Goal: Task Accomplishment & Management: Use online tool/utility

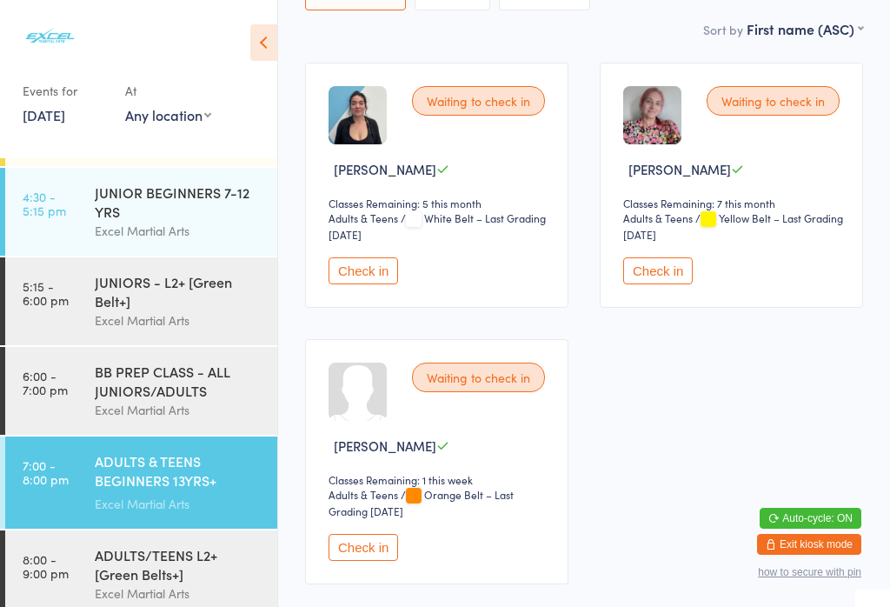
scroll to position [256, 0]
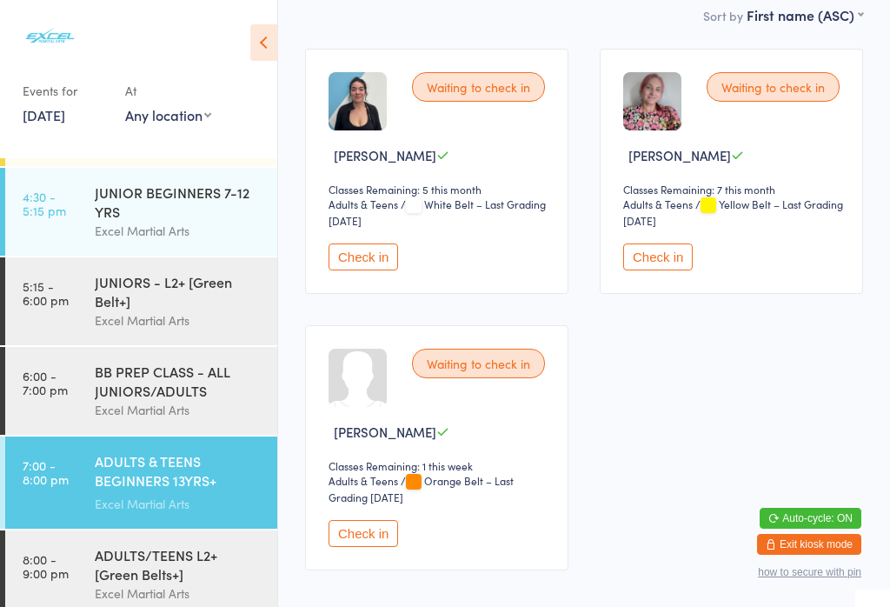
click at [362, 547] on button "Check in" at bounding box center [364, 533] width 70 height 27
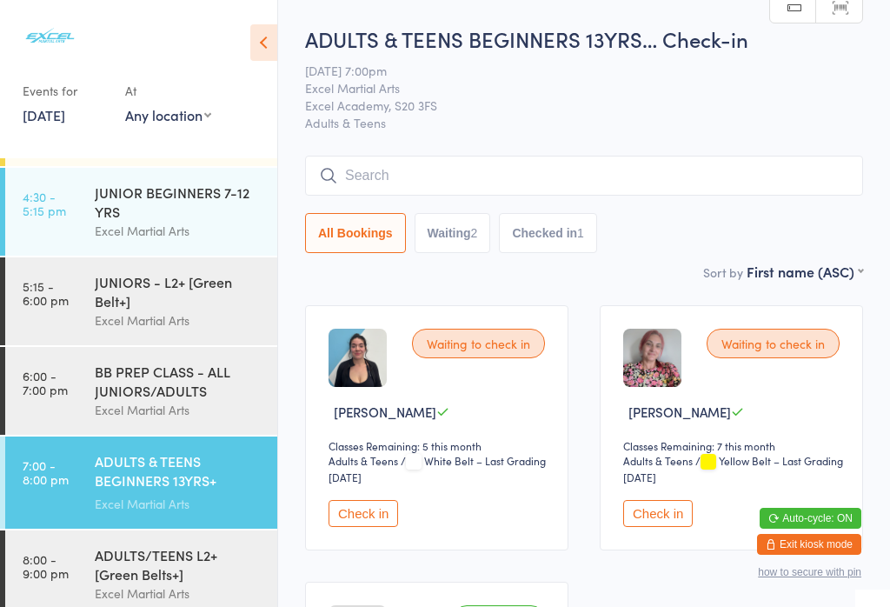
scroll to position [0, 0]
click at [355, 513] on button "Check in" at bounding box center [364, 513] width 70 height 27
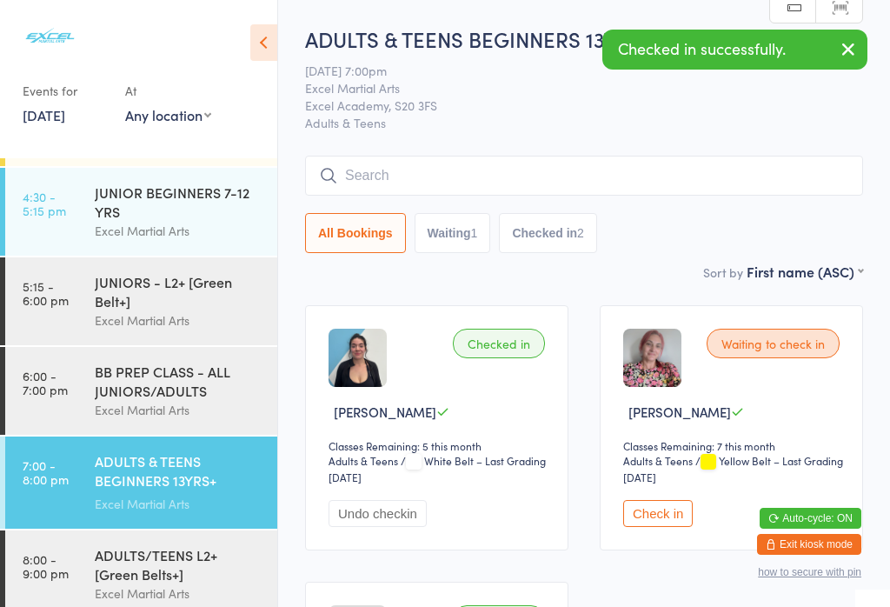
click at [651, 527] on button "Check in" at bounding box center [658, 513] width 70 height 27
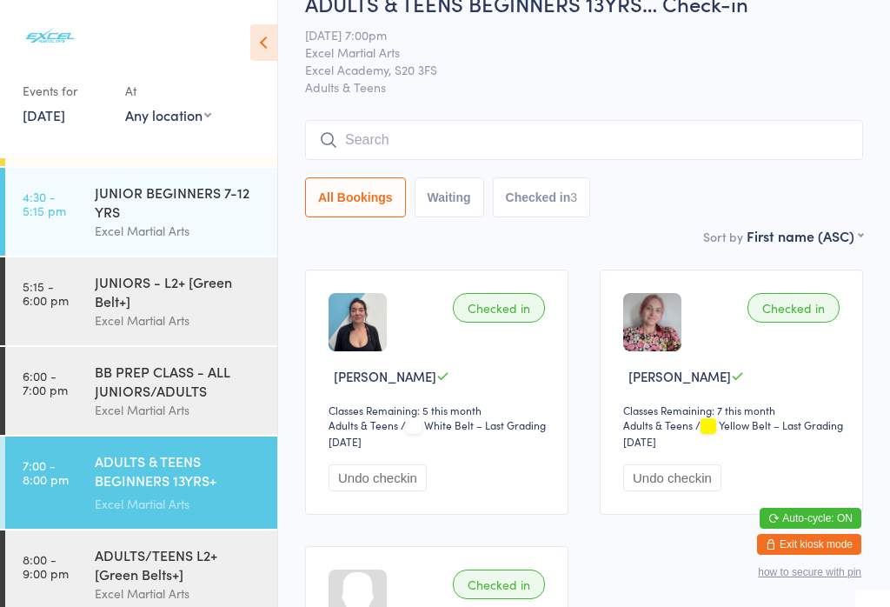
scroll to position [37, 0]
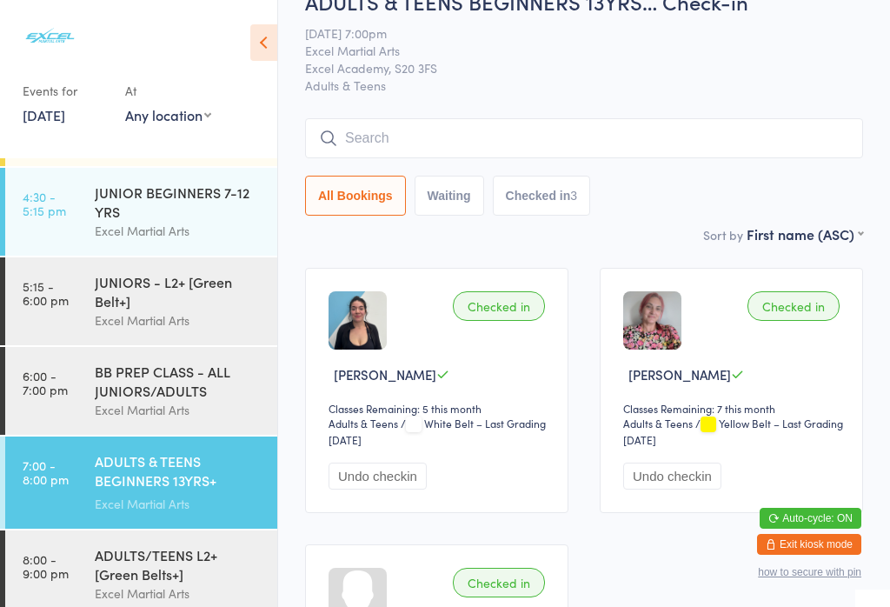
click at [175, 419] on div "Excel Martial Arts" at bounding box center [179, 410] width 168 height 20
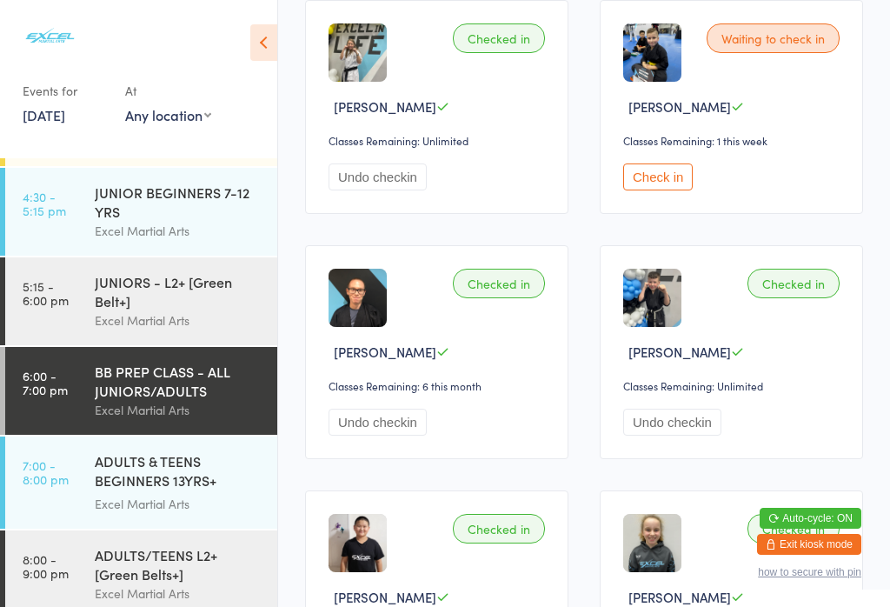
scroll to position [1277, 0]
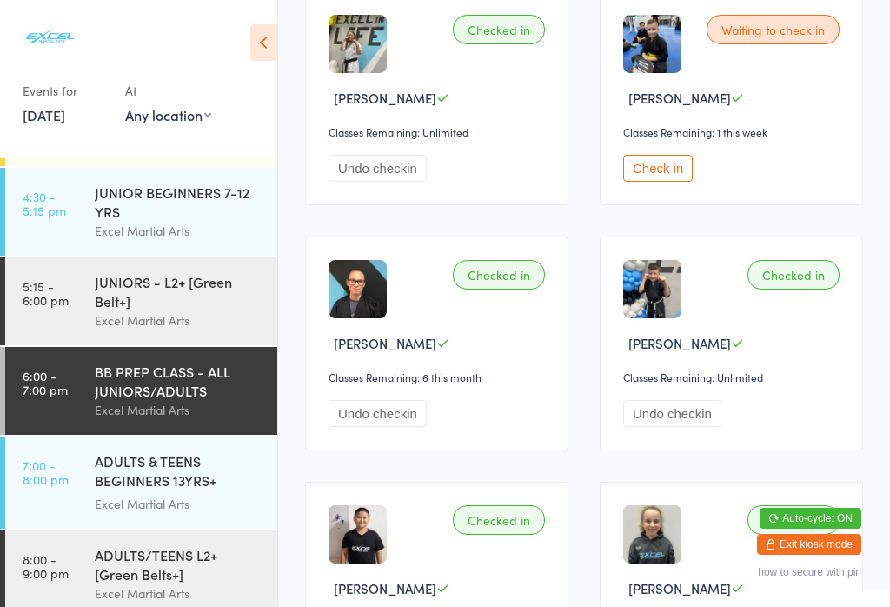
click at [669, 182] on button "Check in" at bounding box center [658, 168] width 70 height 27
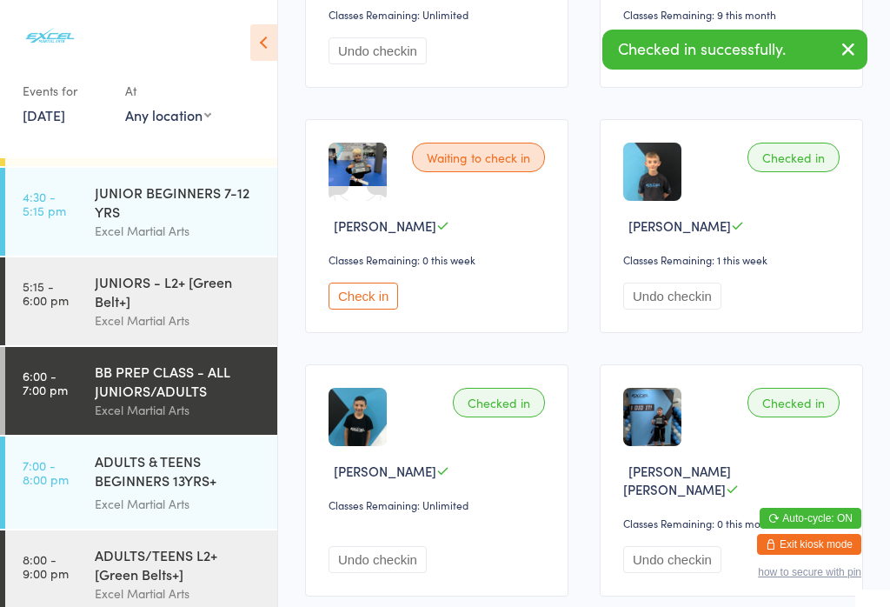
scroll to position [2385, 0]
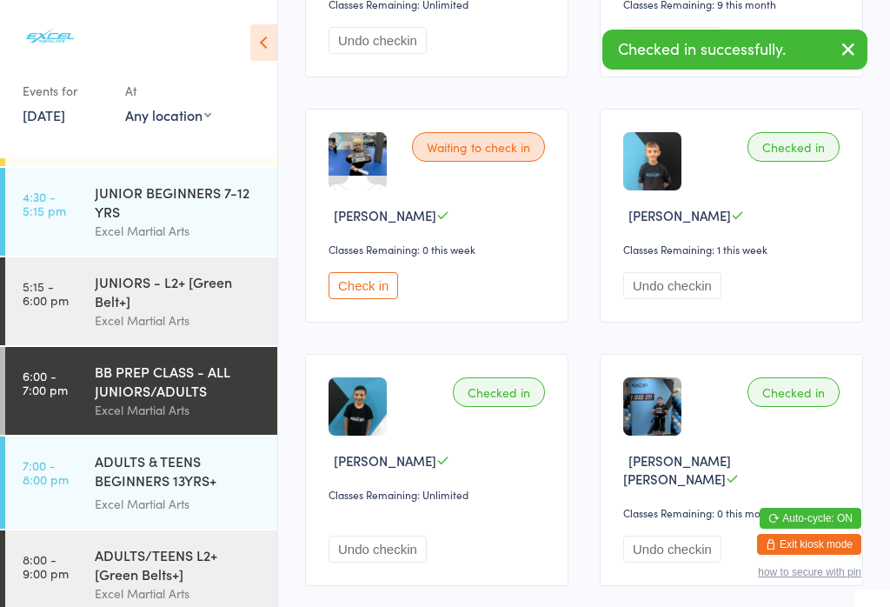
click at [373, 299] on button "Check in" at bounding box center [364, 285] width 70 height 27
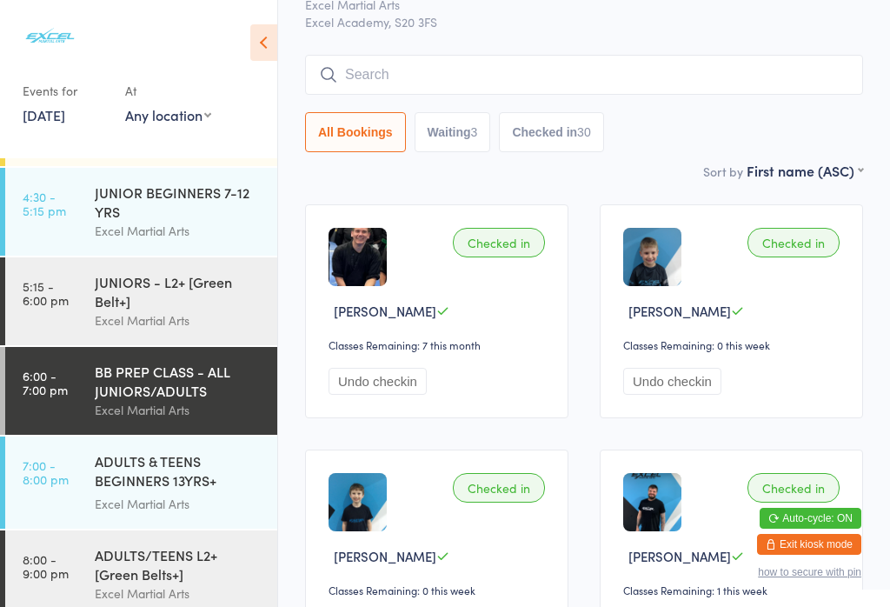
scroll to position [89, 0]
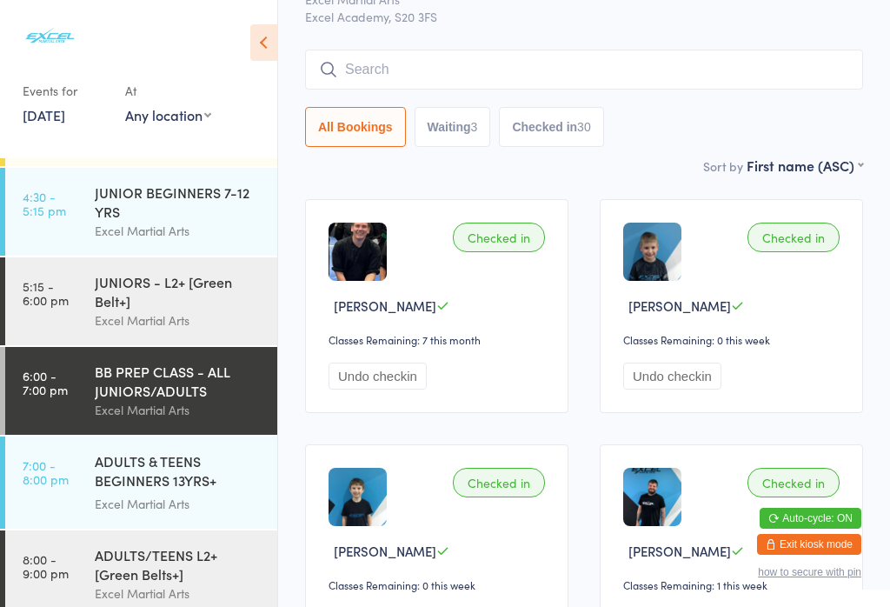
click at [590, 134] on div "30" at bounding box center [584, 127] width 14 height 14
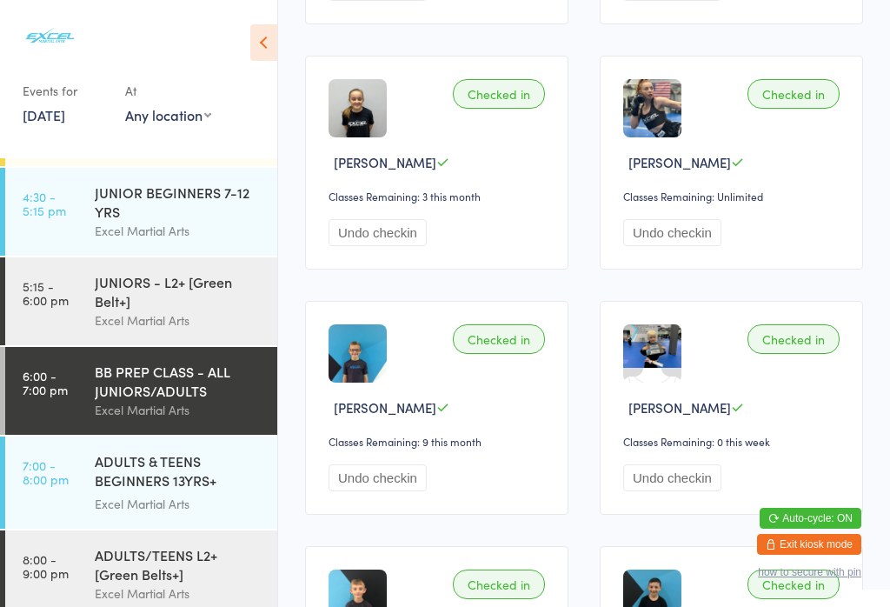
scroll to position [1949, 0]
click at [176, 583] on div "ADULTS/TEENS L2+ [Green Belts+]" at bounding box center [179, 564] width 168 height 38
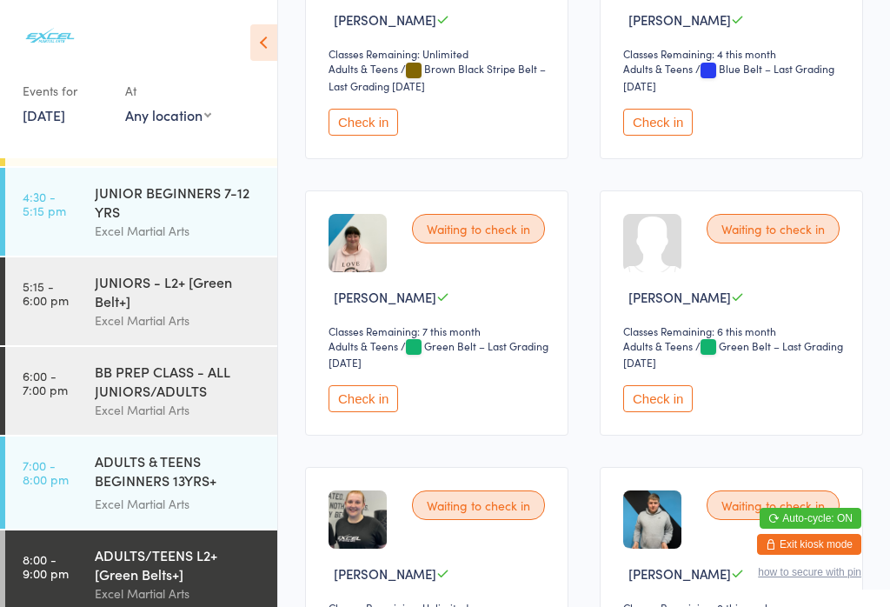
scroll to position [942, 0]
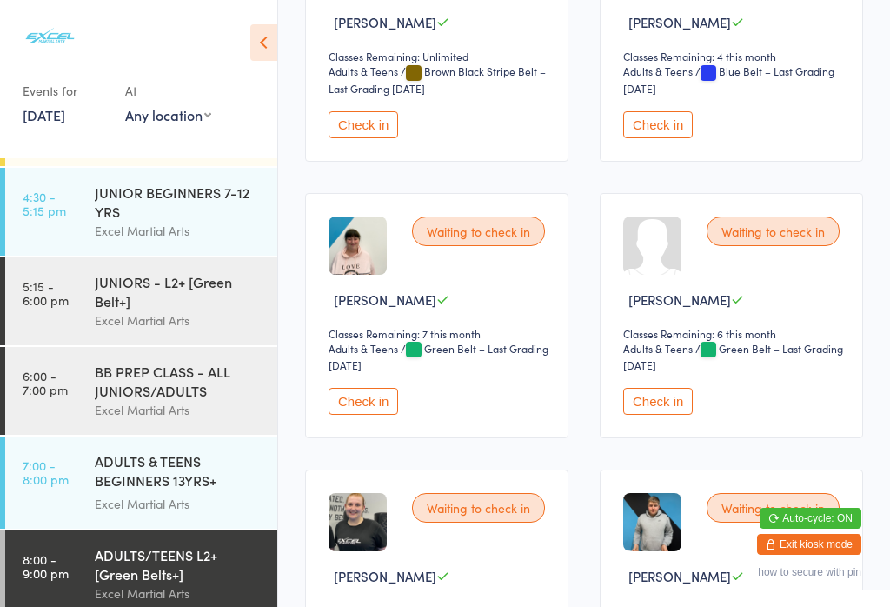
click at [369, 415] on button "Check in" at bounding box center [364, 401] width 70 height 27
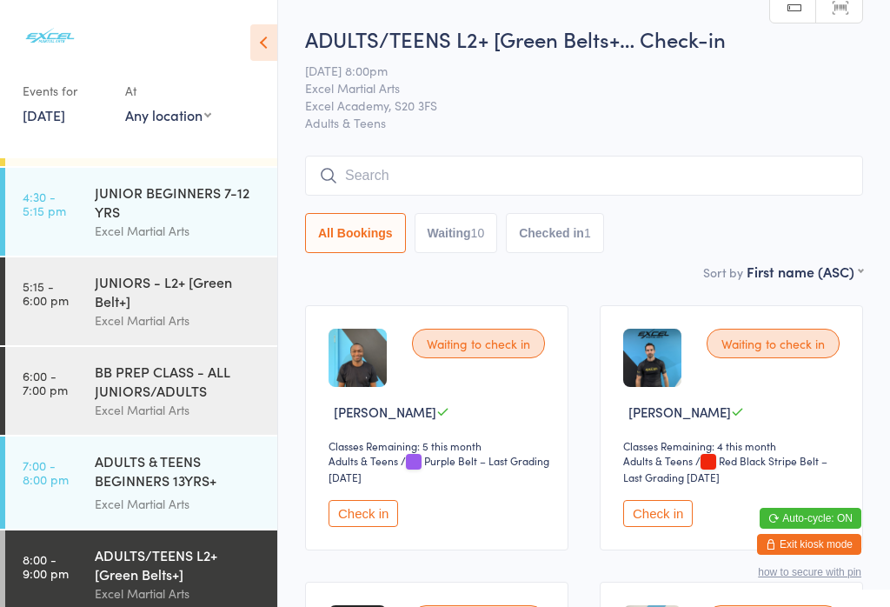
scroll to position [0, 0]
click at [662, 527] on button "Check in" at bounding box center [658, 513] width 70 height 27
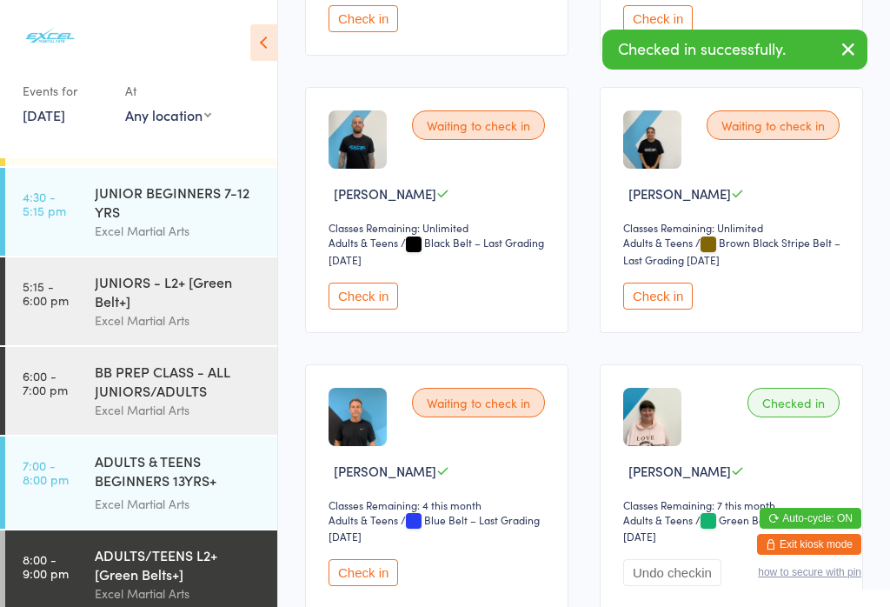
scroll to position [774, 0]
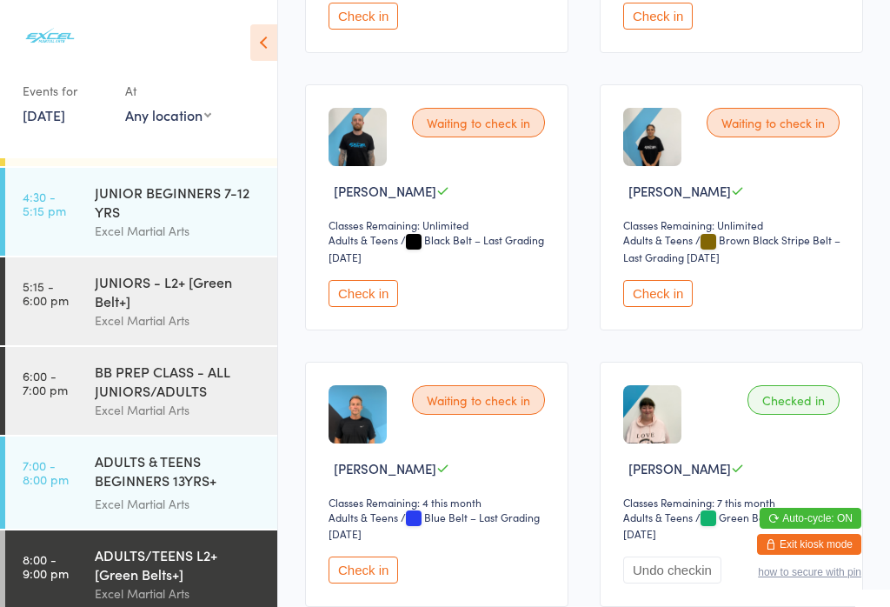
click at [373, 583] on button "Check in" at bounding box center [364, 569] width 70 height 27
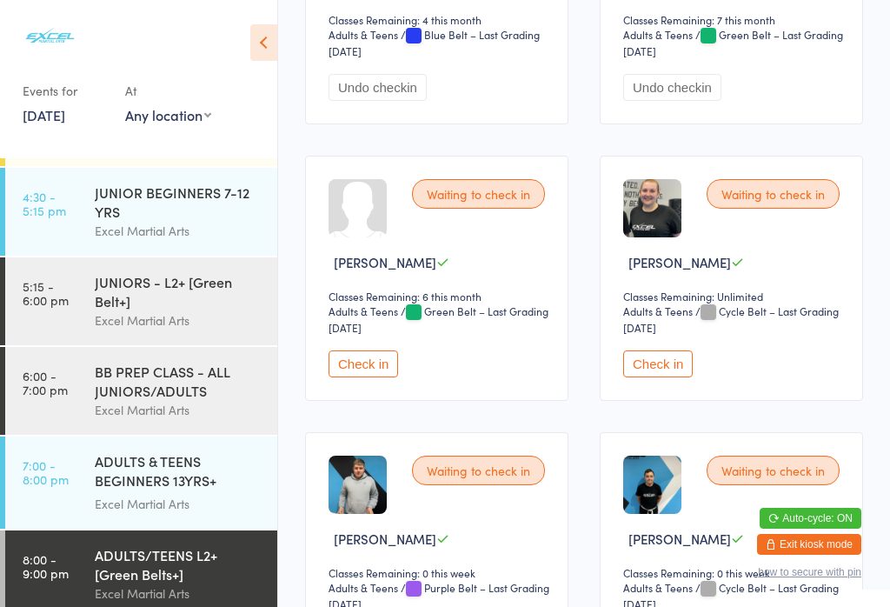
scroll to position [1257, 0]
click at [365, 376] on button "Check in" at bounding box center [364, 362] width 70 height 27
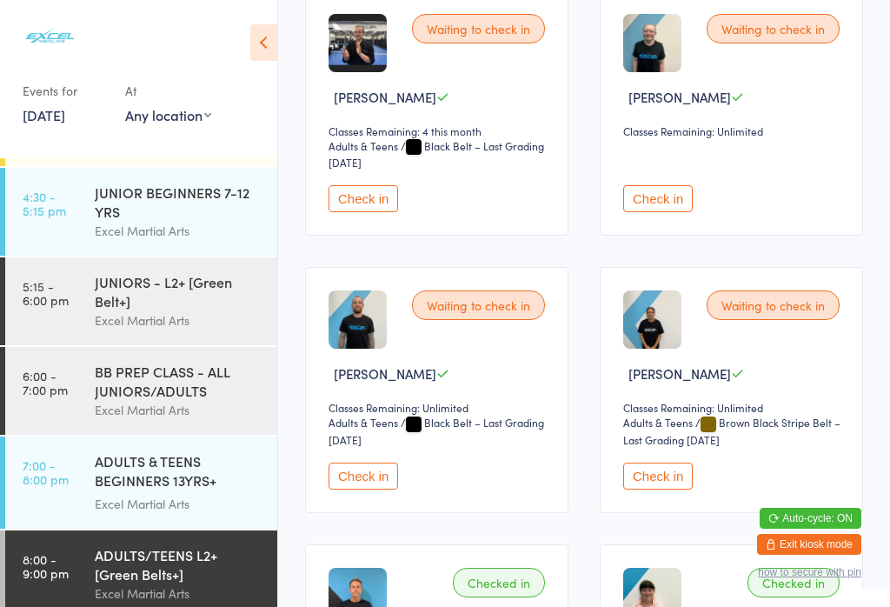
scroll to position [587, 0]
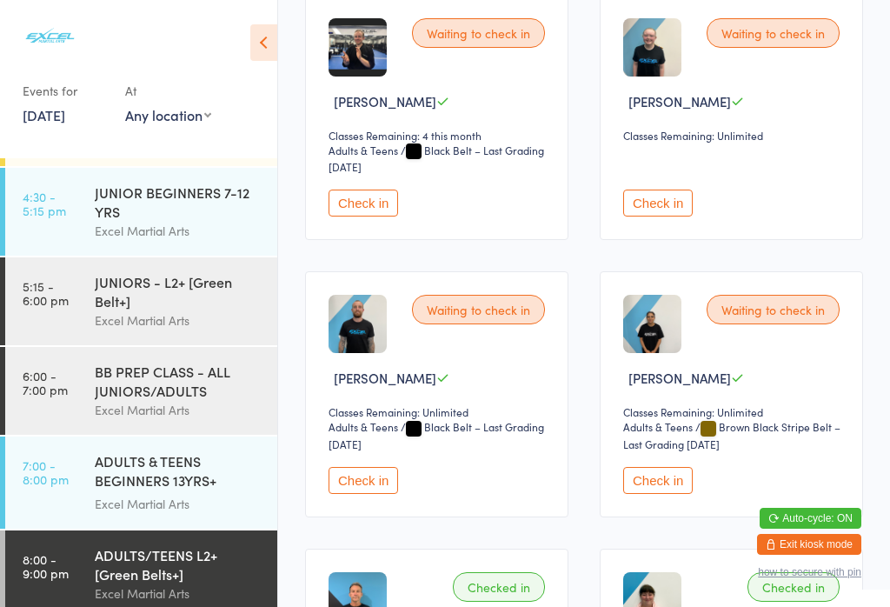
click at [350, 216] on button "Check in" at bounding box center [364, 203] width 70 height 27
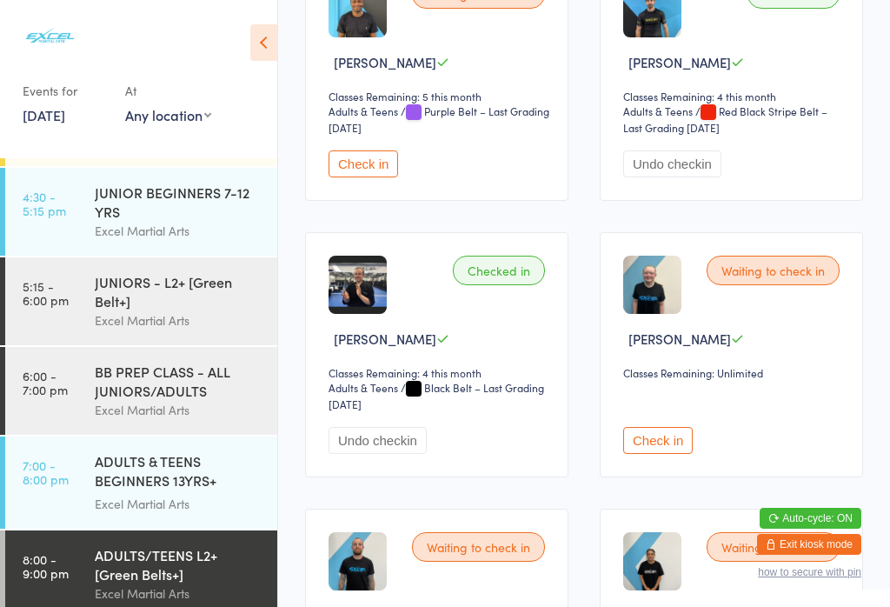
scroll to position [349, 0]
click at [671, 455] on button "Check in" at bounding box center [658, 441] width 70 height 27
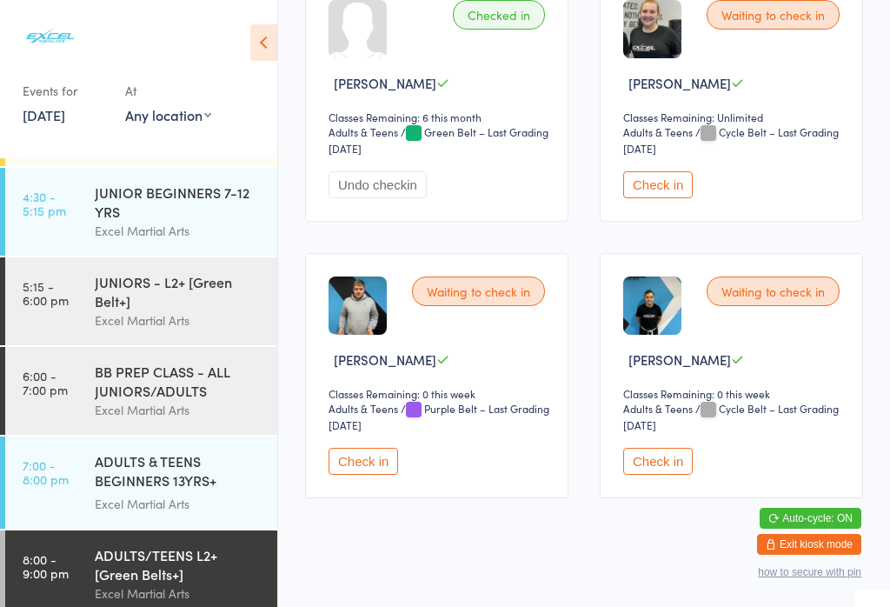
scroll to position [1441, 0]
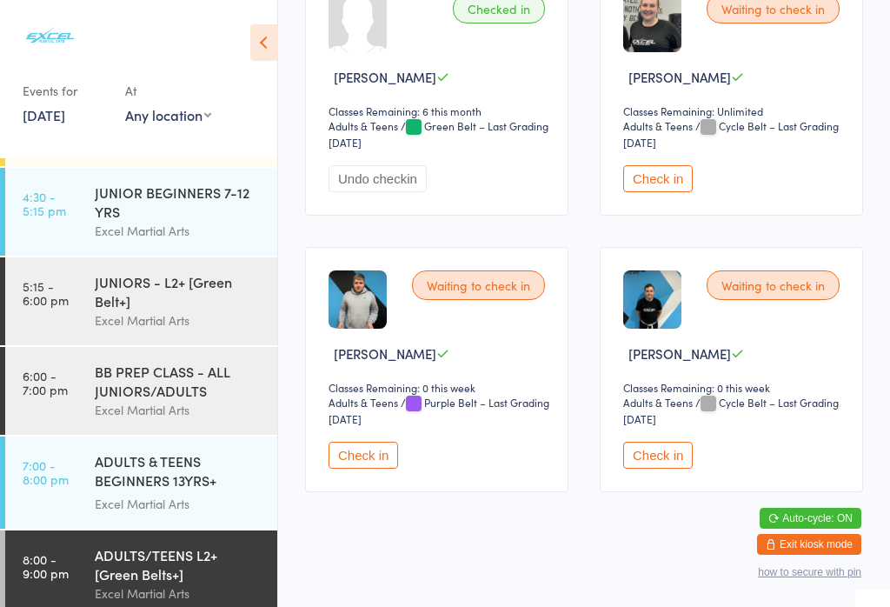
click at [382, 469] on button "Check in" at bounding box center [364, 455] width 70 height 27
click at [647, 192] on button "Check in" at bounding box center [658, 178] width 70 height 27
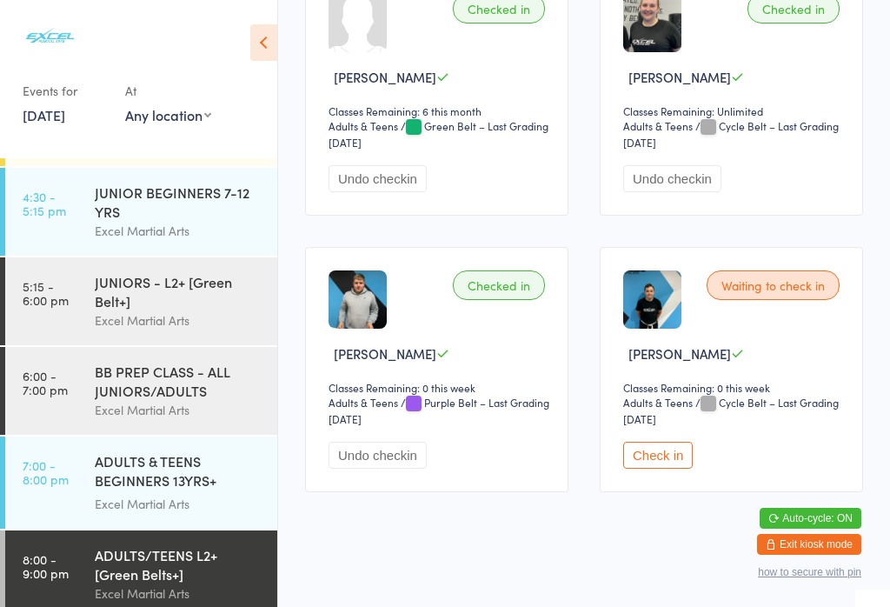
click at [167, 477] on div "ADULTS & TEENS BEGINNERS 13YRS+ [WHITE BELT & L1]" at bounding box center [179, 472] width 168 height 43
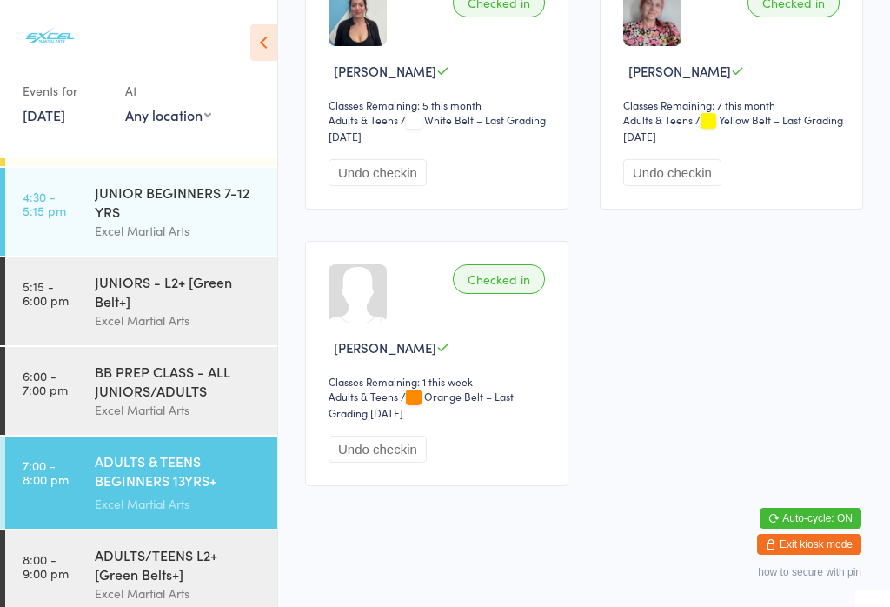
scroll to position [336, 0]
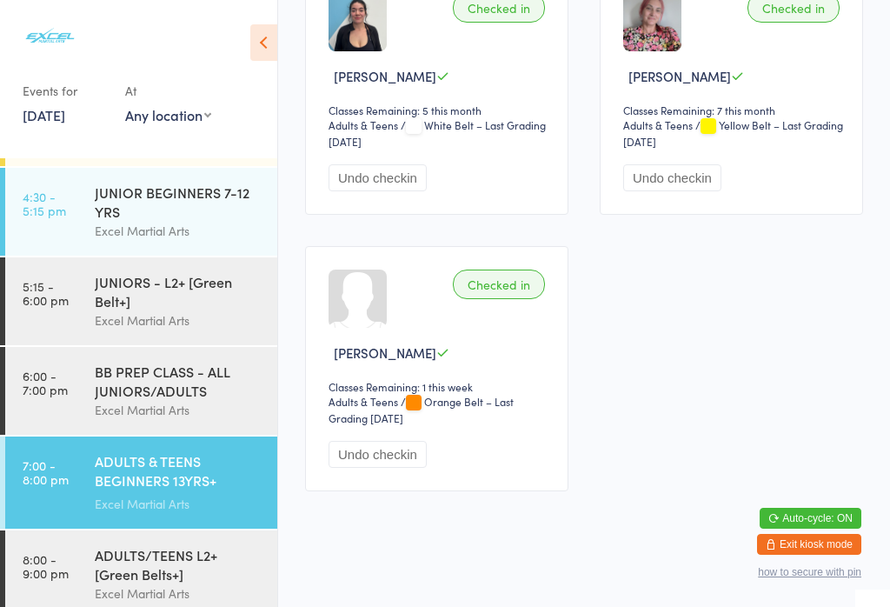
click at [169, 574] on div "ADULTS/TEENS L2+ [Green Belts+]" at bounding box center [179, 564] width 168 height 38
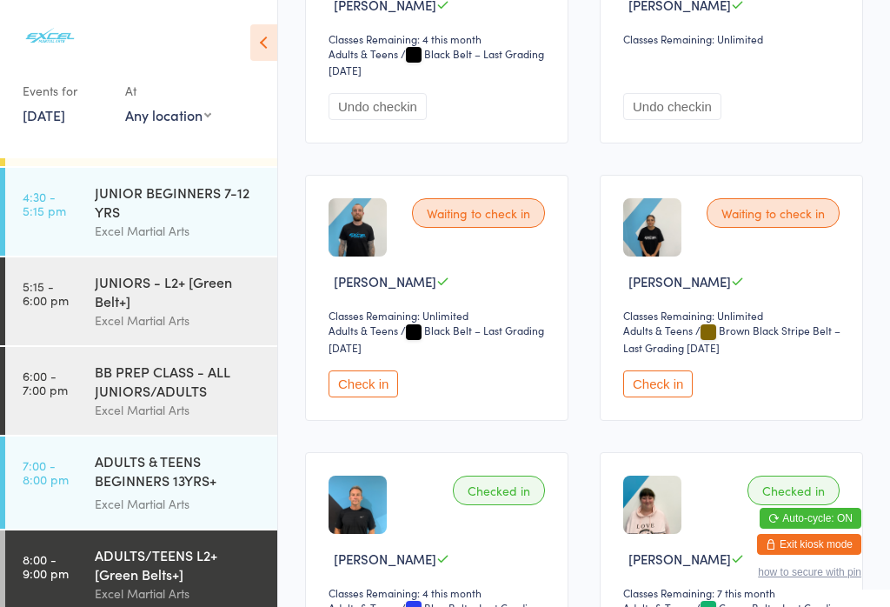
scroll to position [722, 0]
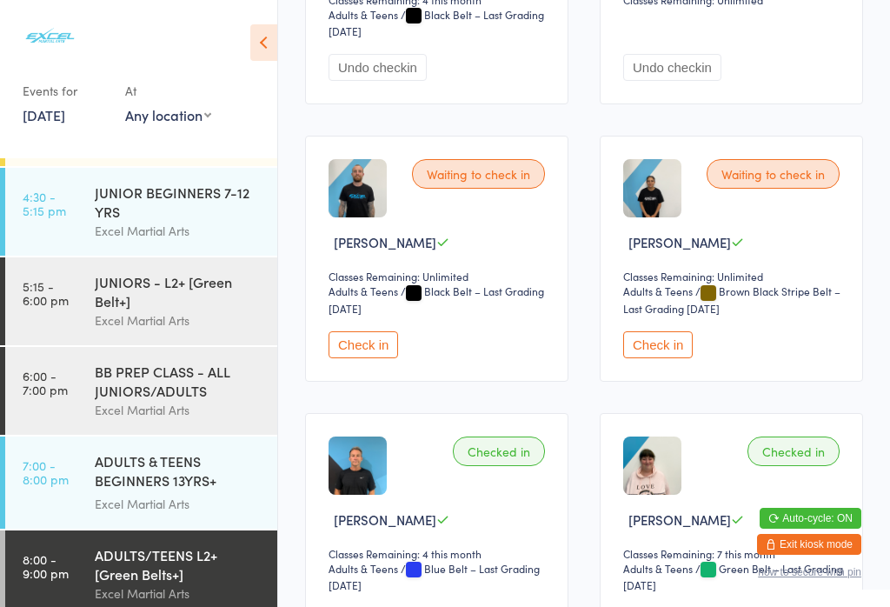
click at [362, 358] on button "Check in" at bounding box center [364, 344] width 70 height 27
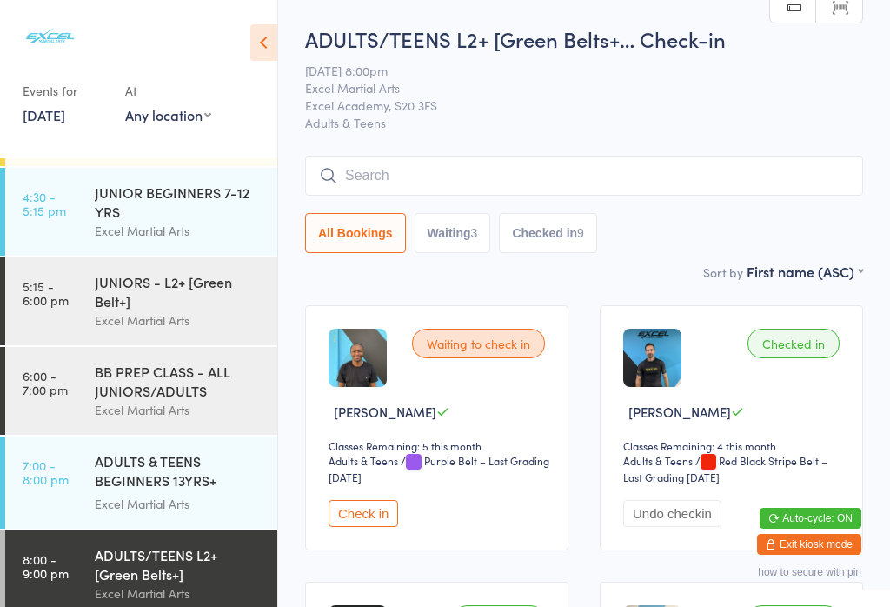
scroll to position [0, 0]
